Goal: Information Seeking & Learning: Learn about a topic

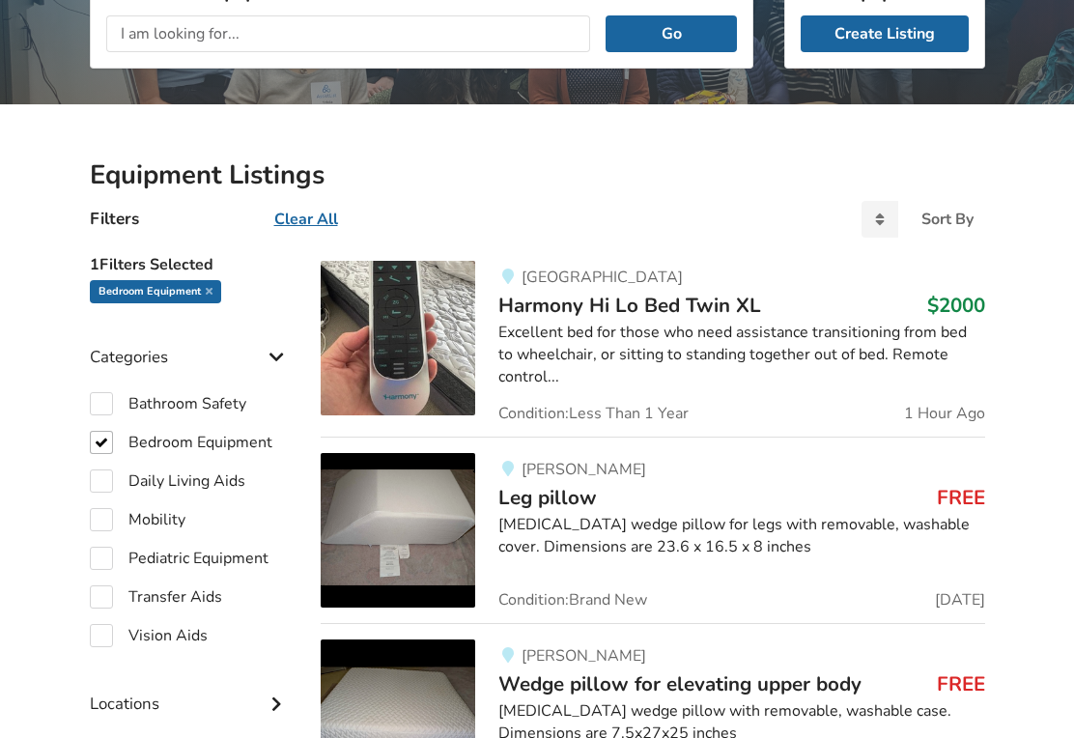
scroll to position [300, 0]
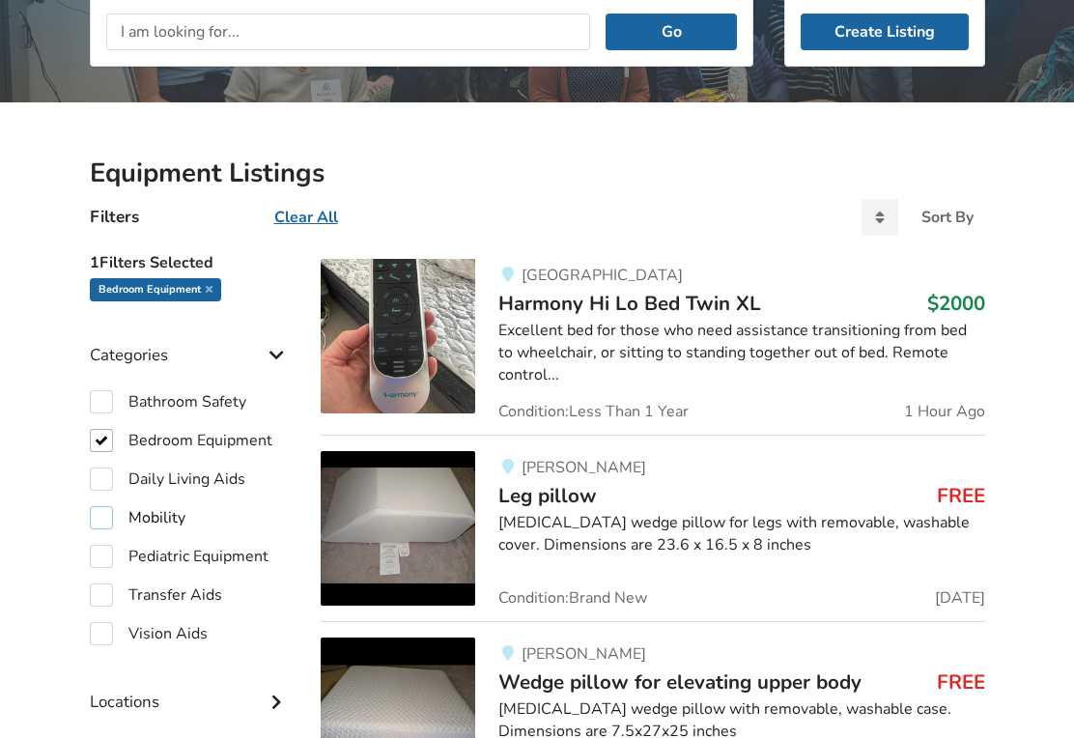
click at [105, 515] on label "Mobility" at bounding box center [138, 517] width 96 height 23
checkbox input "true"
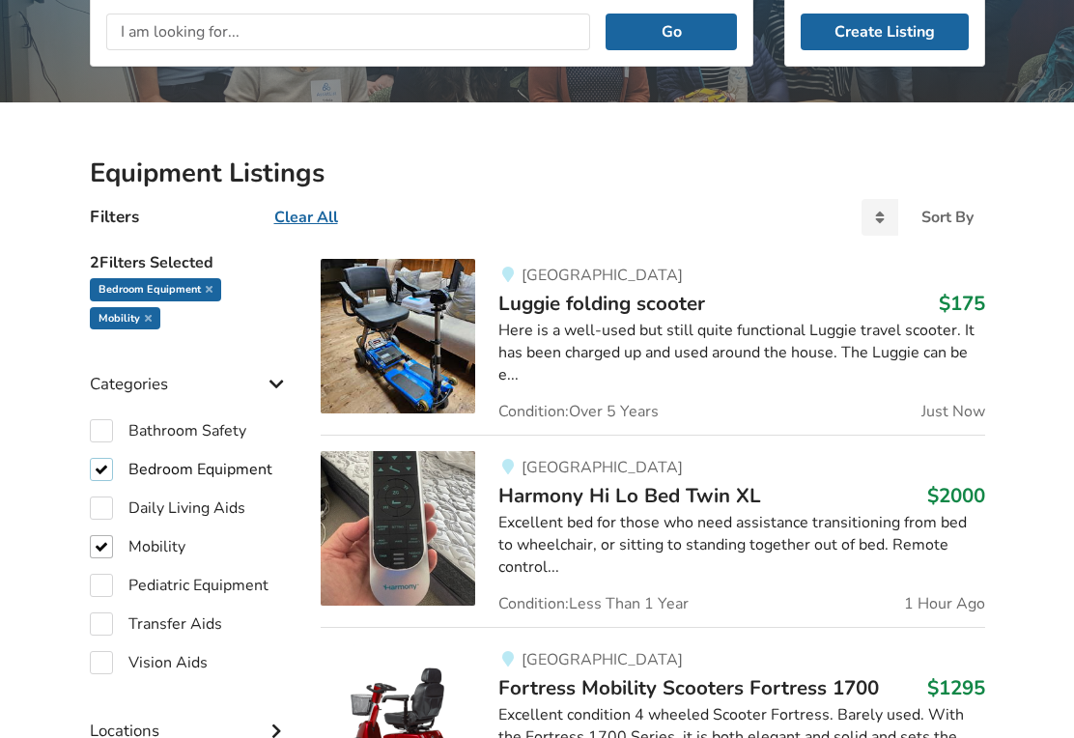
click at [101, 467] on label "Bedroom Equipment" at bounding box center [181, 469] width 183 height 23
checkbox input "false"
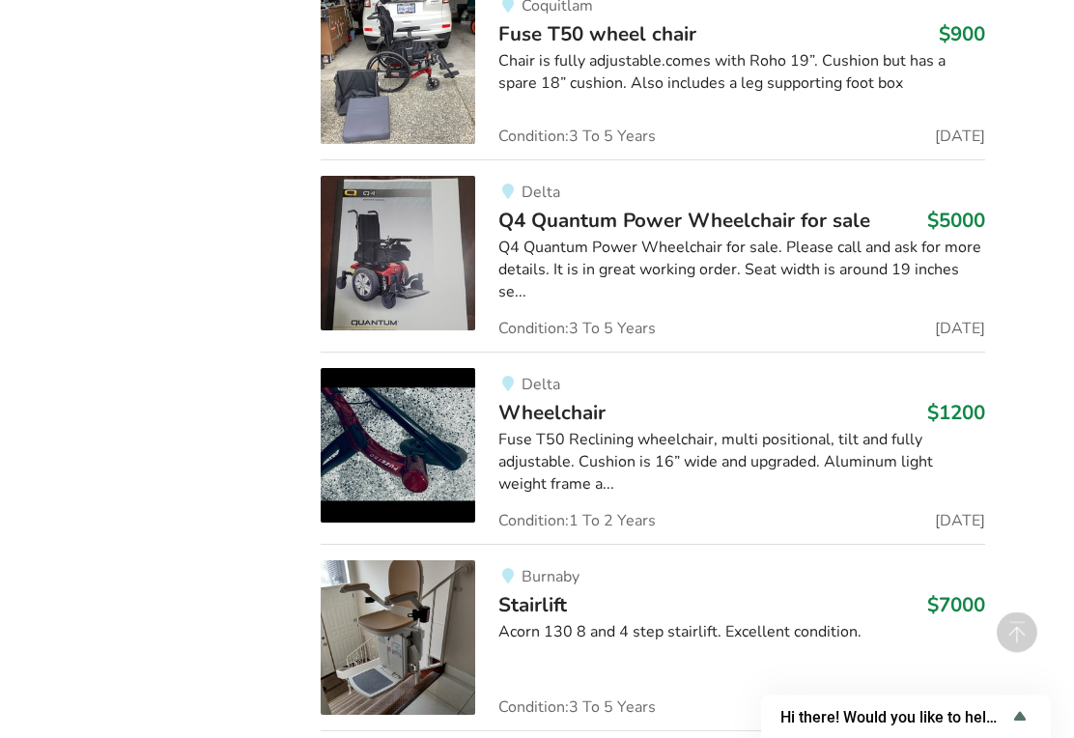
scroll to position [3818, 0]
click at [396, 368] on img at bounding box center [398, 445] width 154 height 154
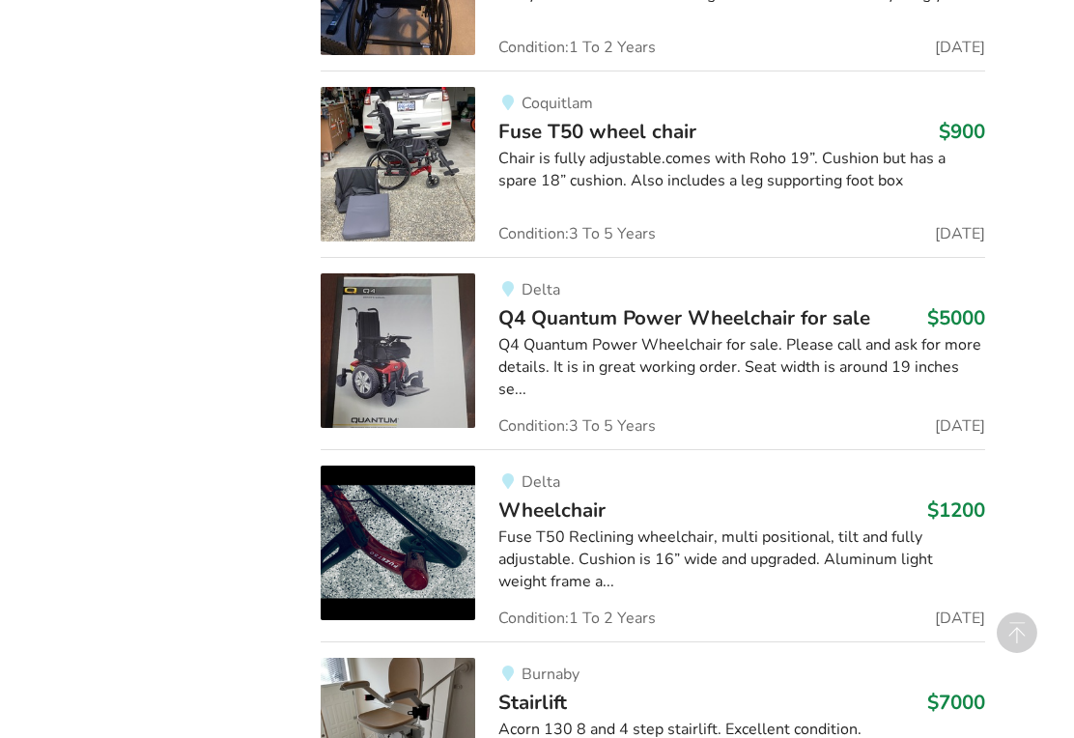
scroll to position [3728, 0]
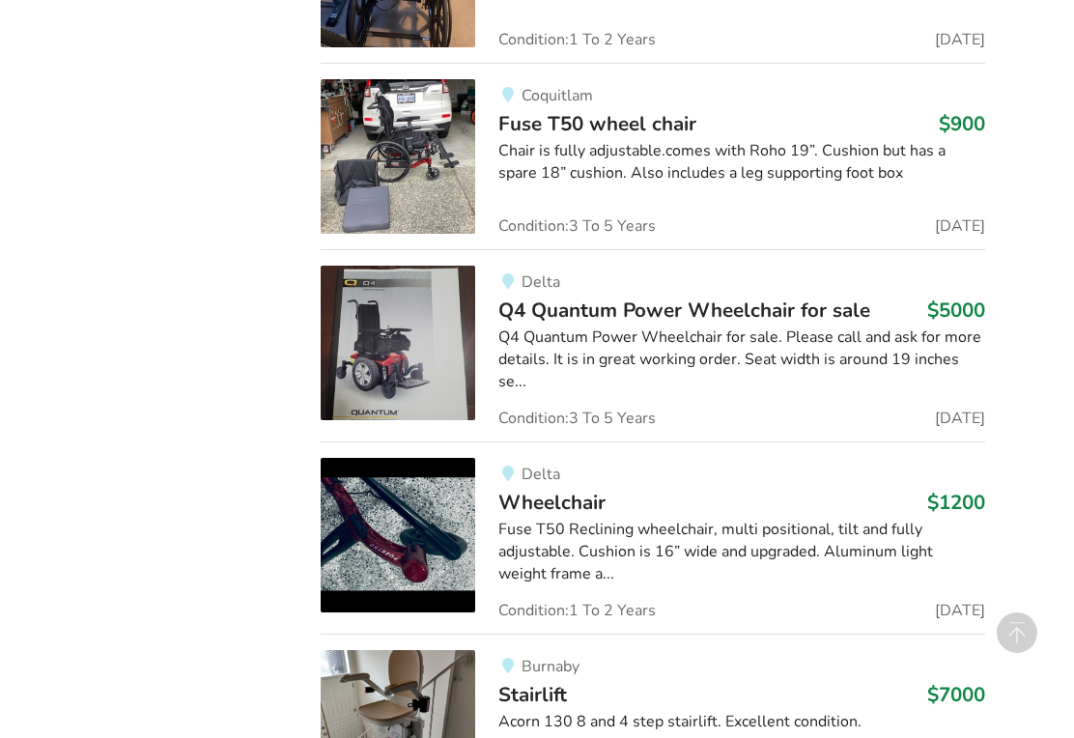
click at [437, 474] on img at bounding box center [398, 535] width 154 height 154
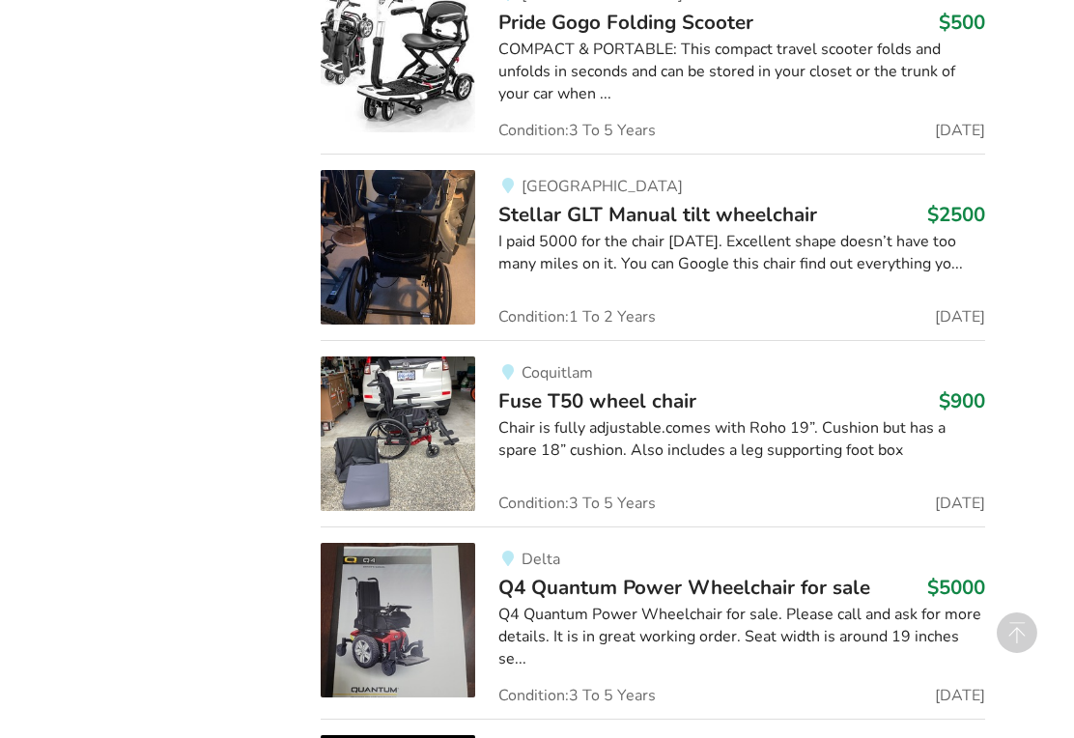
scroll to position [3453, 0]
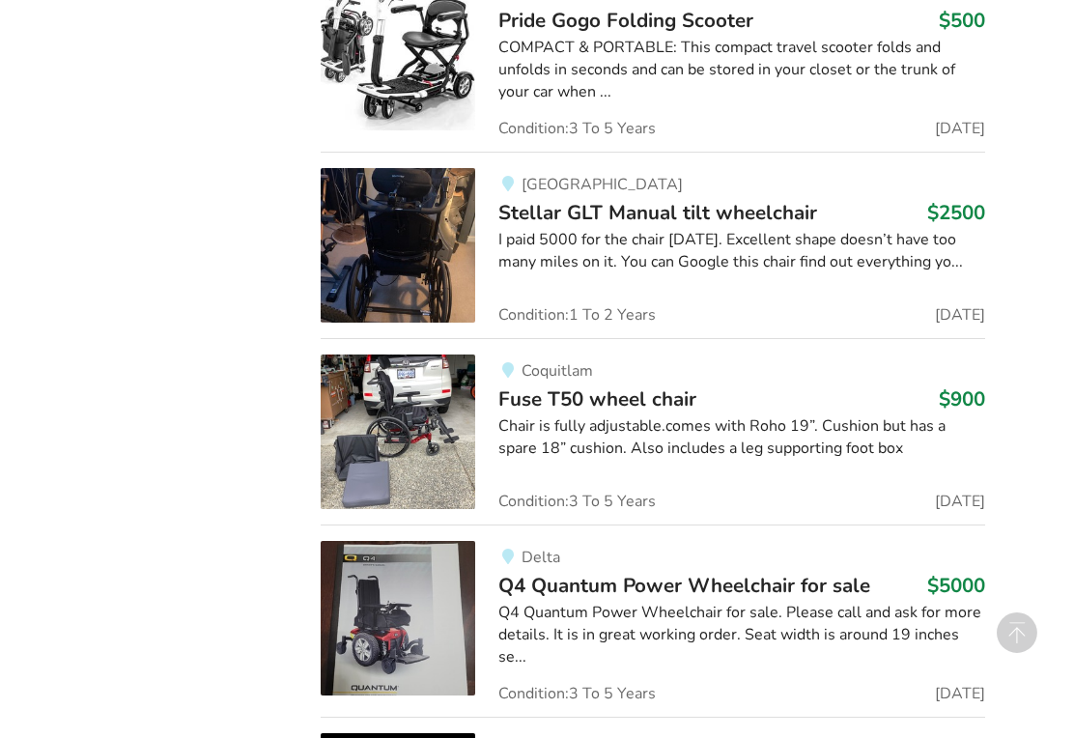
click at [572, 415] on div "Chair is fully adjustable.comes with Roho 19”. Cushion but has a spare 18” cush…" at bounding box center [741, 437] width 486 height 44
